Goal: Information Seeking & Learning: Learn about a topic

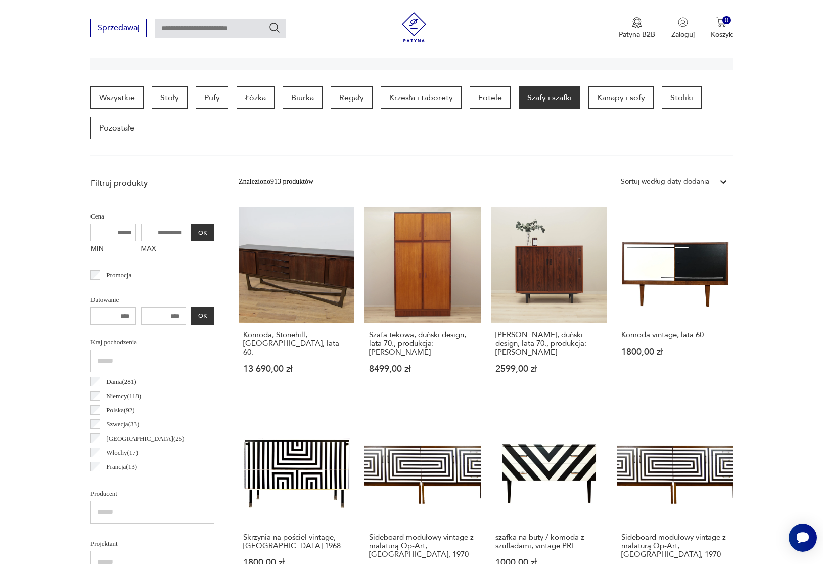
scroll to position [269, 0]
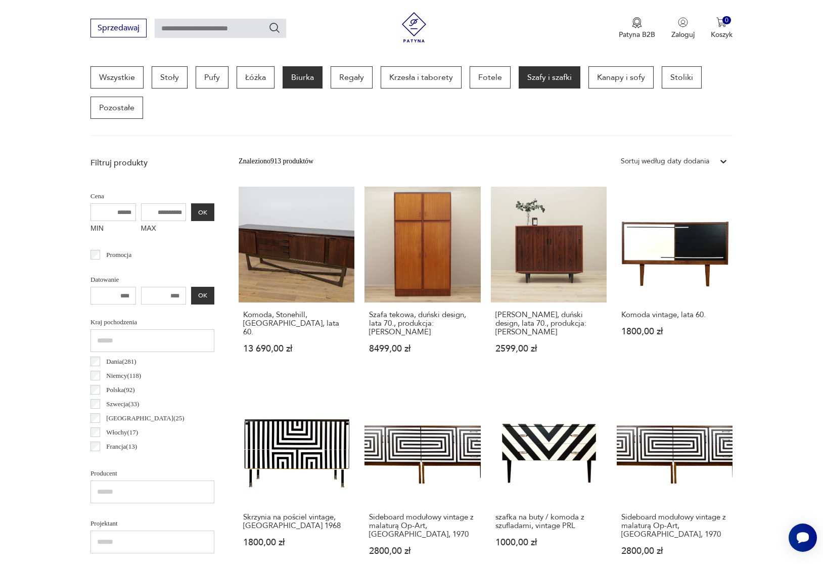
click at [296, 82] on p "Biurka" at bounding box center [303, 77] width 40 height 22
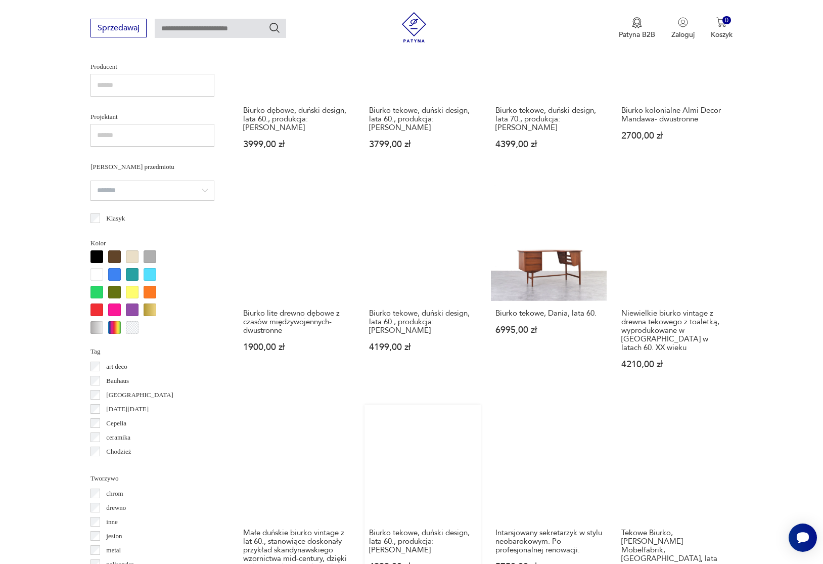
scroll to position [884, 0]
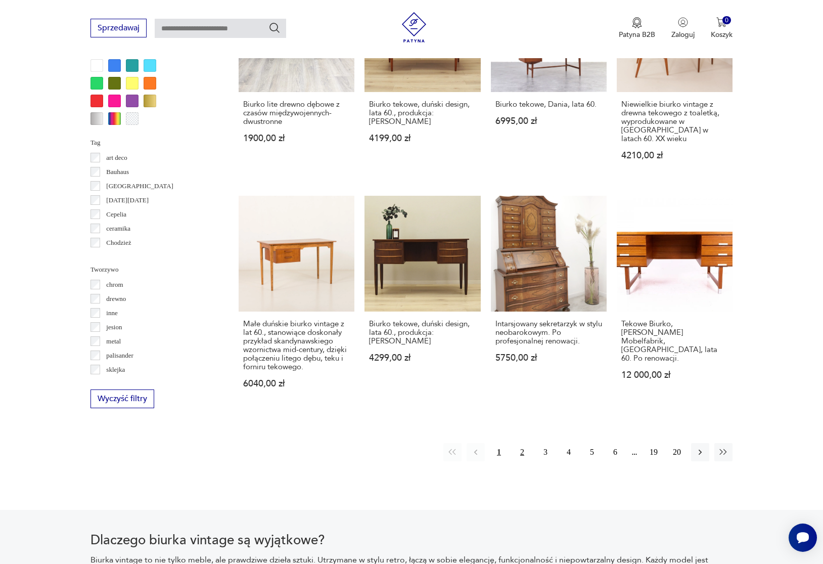
click at [522, 460] on button "2" at bounding box center [522, 452] width 18 height 18
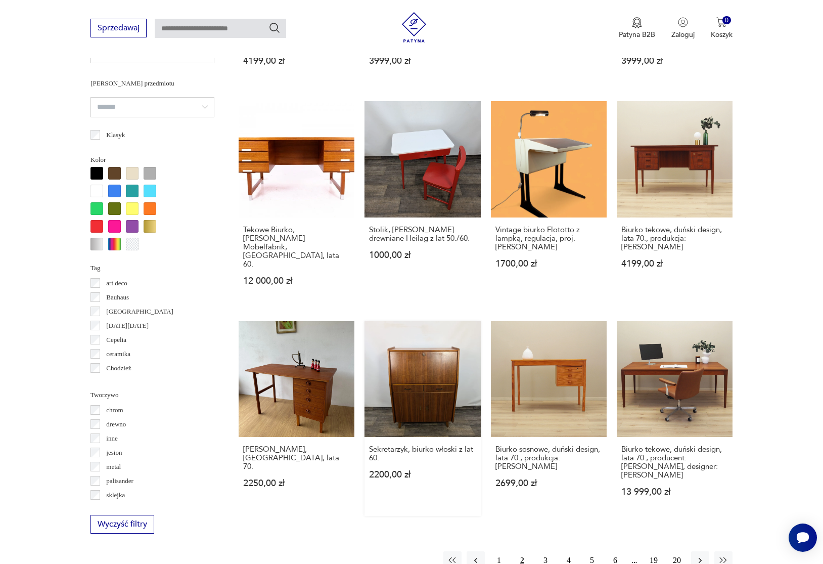
scroll to position [777, 0]
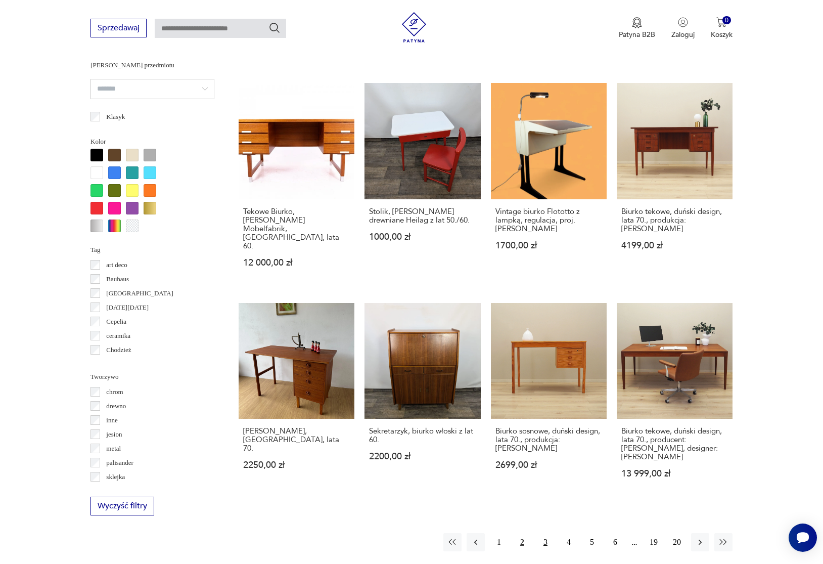
click at [550, 533] on button "3" at bounding box center [546, 542] width 18 height 18
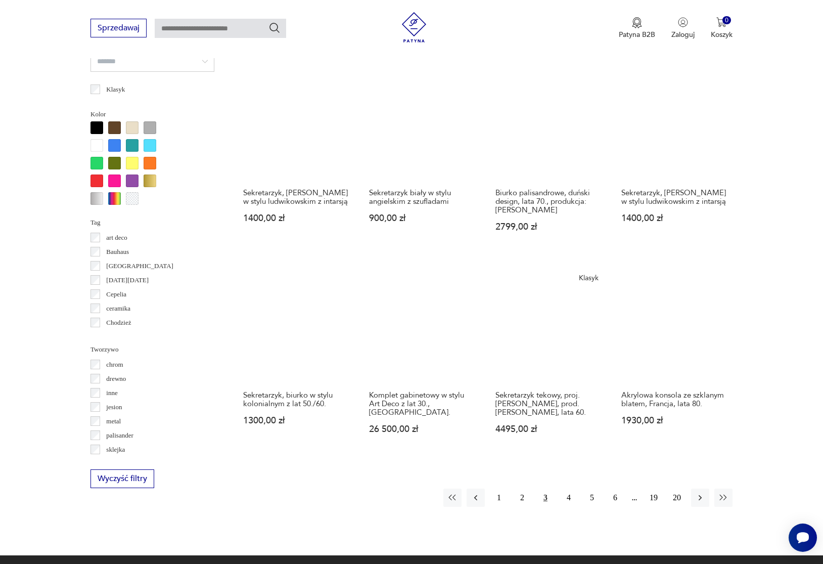
scroll to position [891, 0]
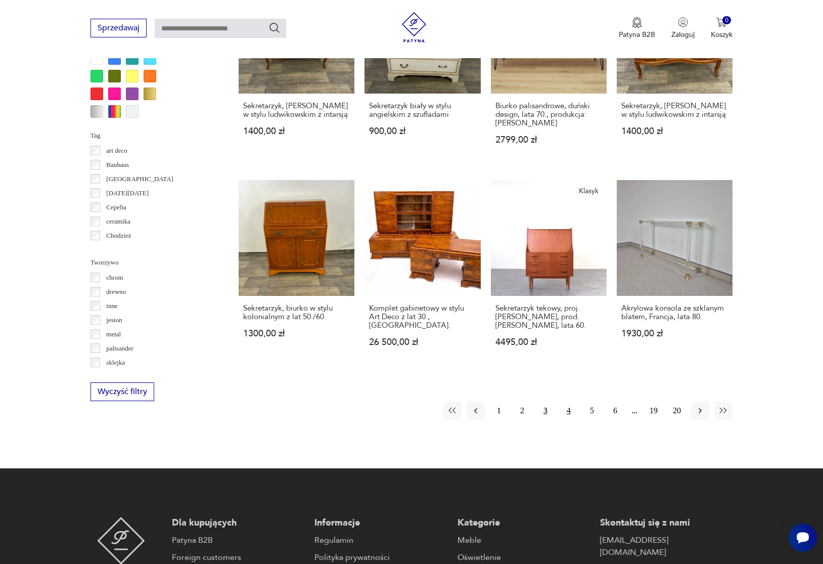
click at [572, 420] on button "4" at bounding box center [569, 411] width 18 height 18
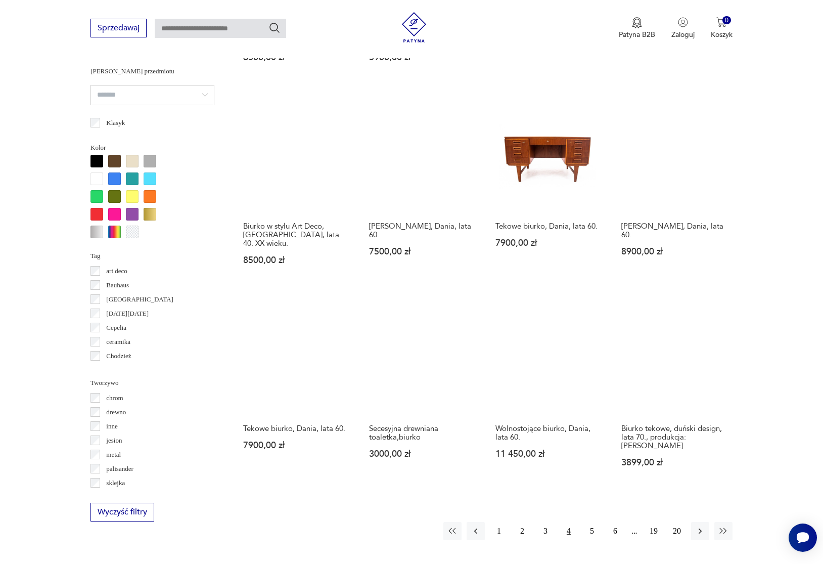
scroll to position [864, 0]
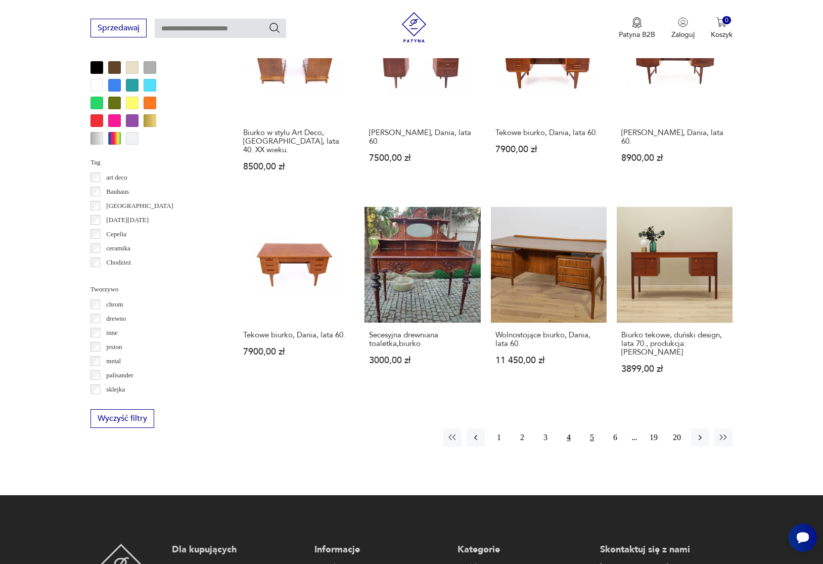
click at [589, 435] on button "5" at bounding box center [592, 437] width 18 height 18
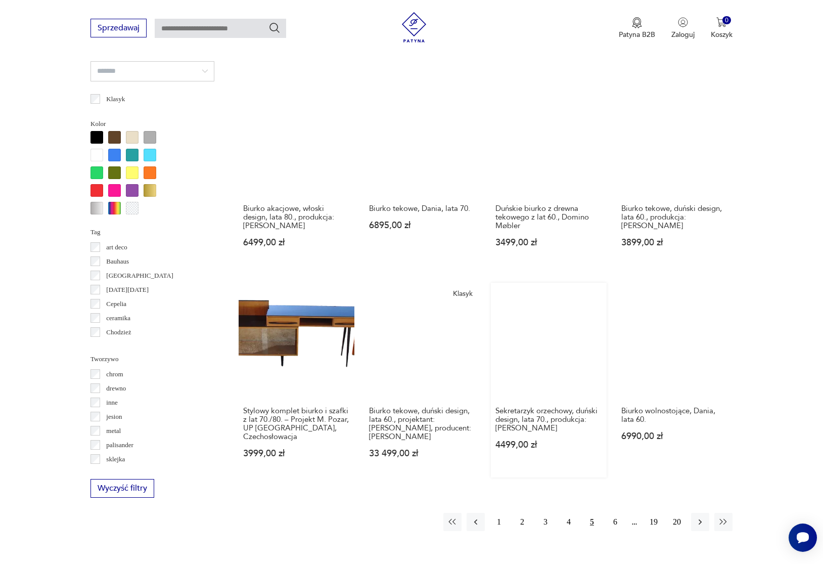
scroll to position [797, 0]
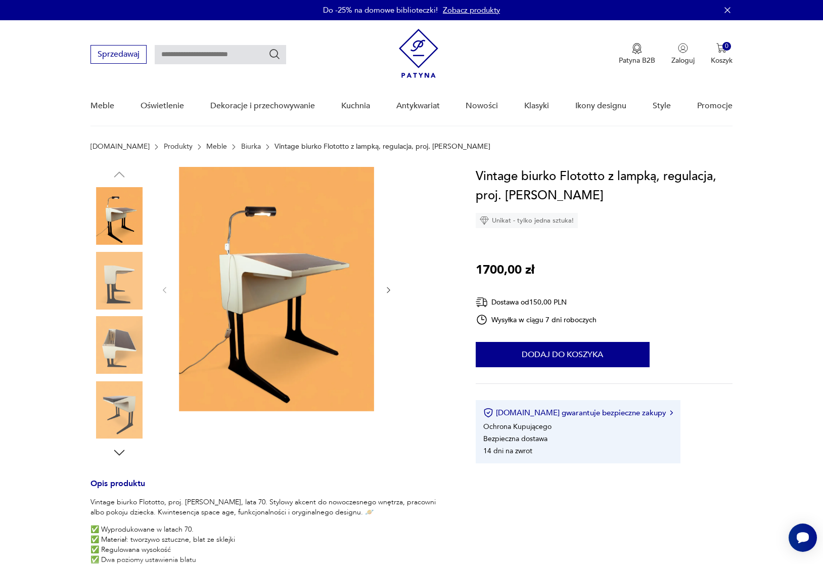
click at [114, 291] on img at bounding box center [120, 281] width 58 height 58
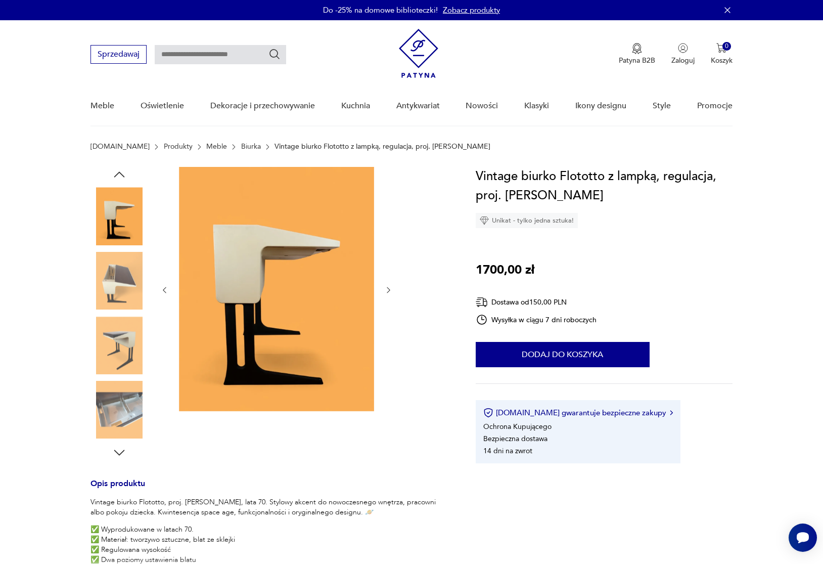
click at [115, 330] on img at bounding box center [120, 345] width 58 height 58
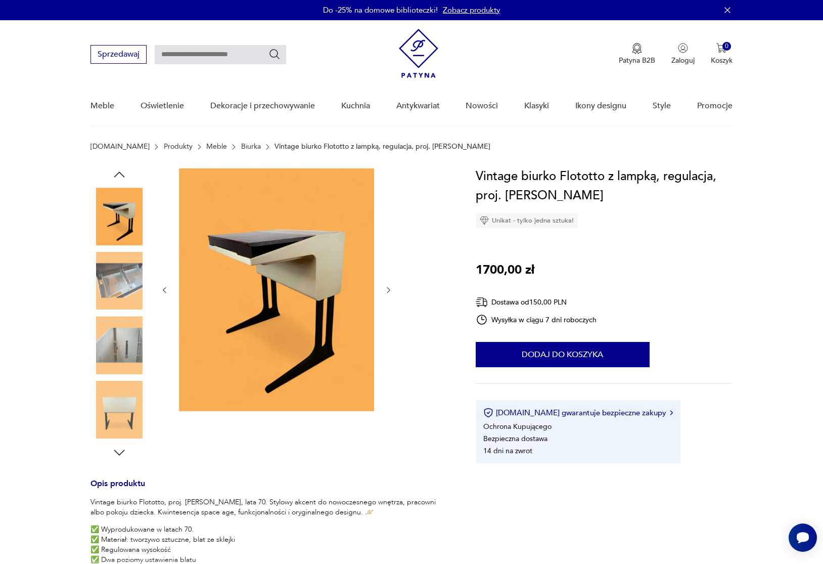
click at [115, 291] on img at bounding box center [120, 281] width 58 height 58
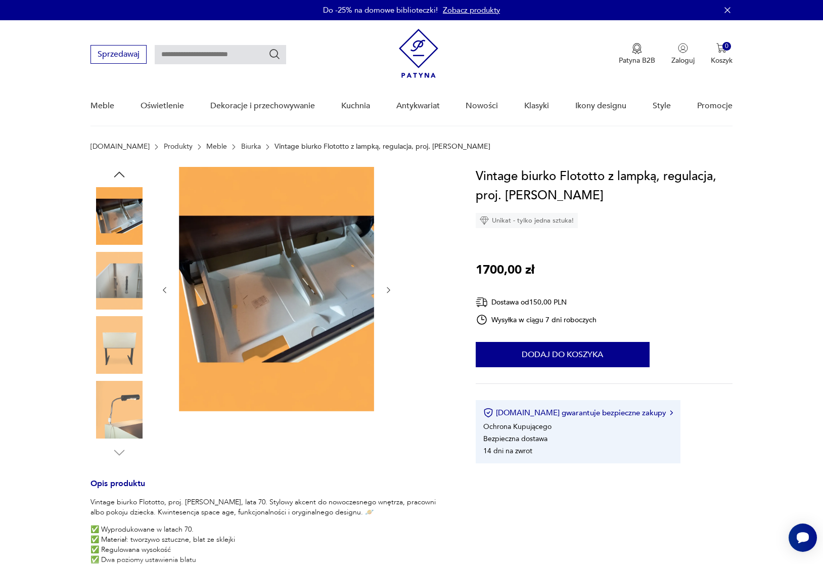
scroll to position [2, 0]
